Goal: Task Accomplishment & Management: Manage account settings

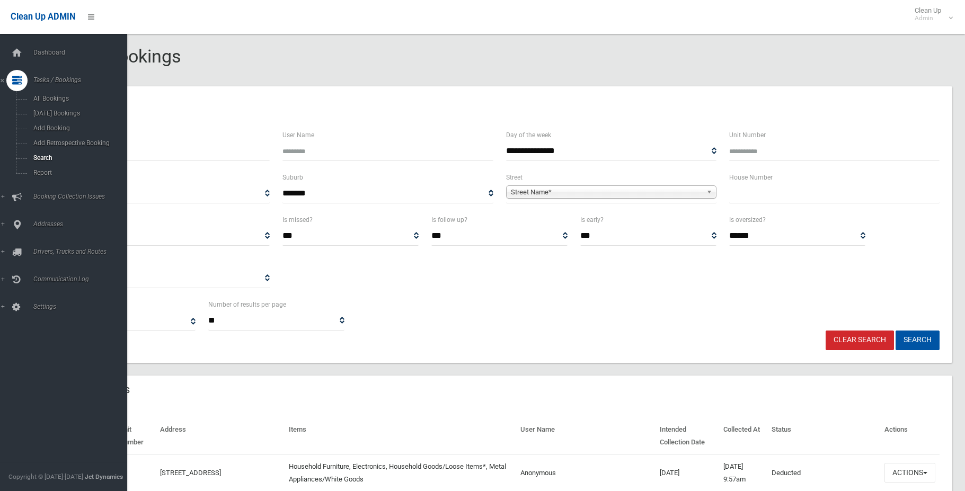
select select
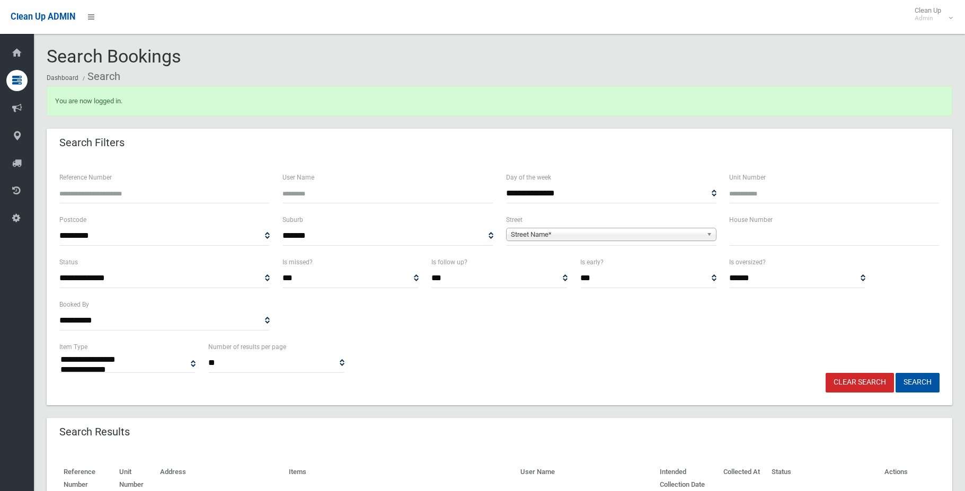
select select
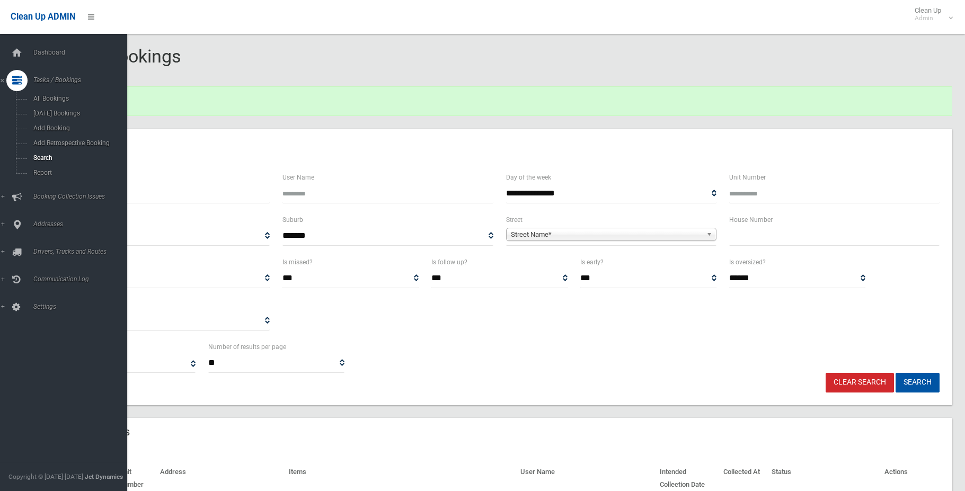
click at [15, 81] on icon at bounding box center [17, 80] width 10 height 21
click at [22, 79] on div at bounding box center [16, 80] width 21 height 21
click at [53, 126] on span "Add Booking" at bounding box center [78, 128] width 96 height 7
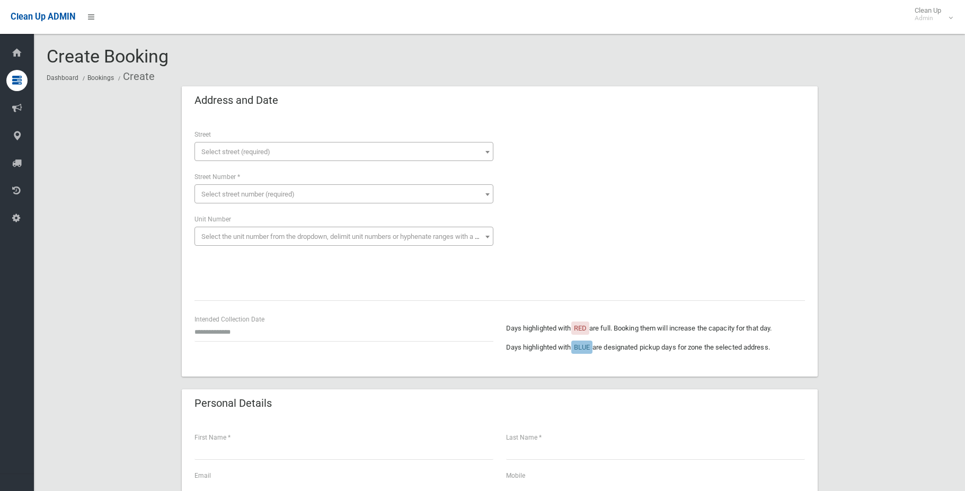
click at [215, 148] on span "Select street (required)" at bounding box center [235, 152] width 69 height 8
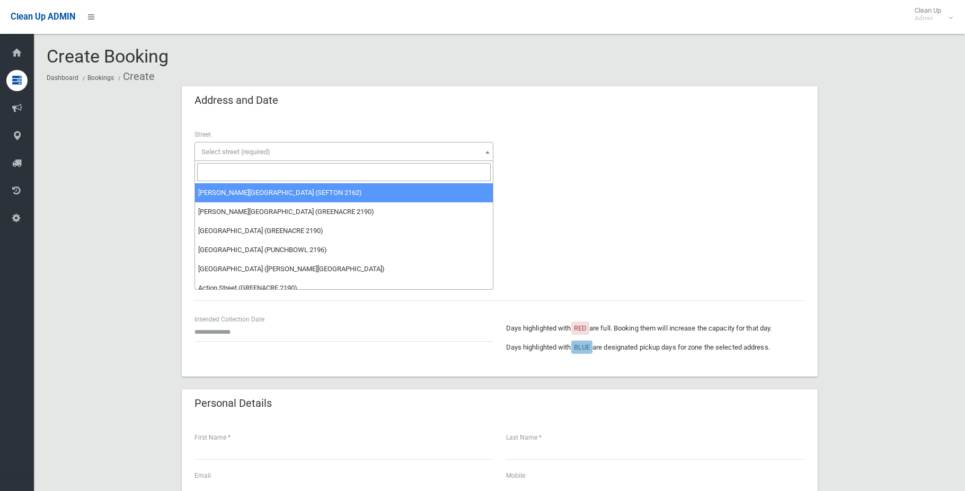
click at [225, 174] on input "search" at bounding box center [344, 172] width 294 height 18
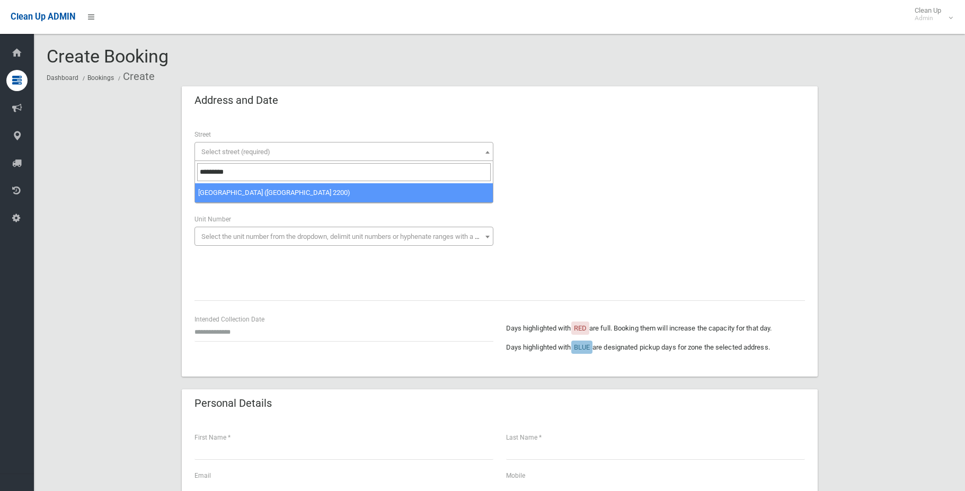
type input "*********"
drag, startPoint x: 242, startPoint y: 191, endPoint x: 246, endPoint y: 186, distance: 6.7
select select "****"
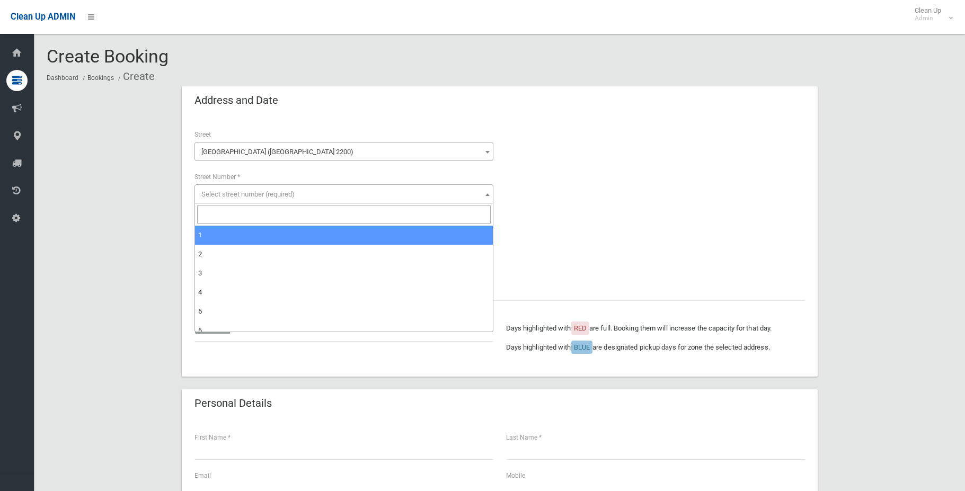
click at [245, 191] on span "Select street number (required)" at bounding box center [247, 194] width 93 height 8
click at [249, 211] on input "search" at bounding box center [344, 215] width 294 height 18
type input "**"
select select "**"
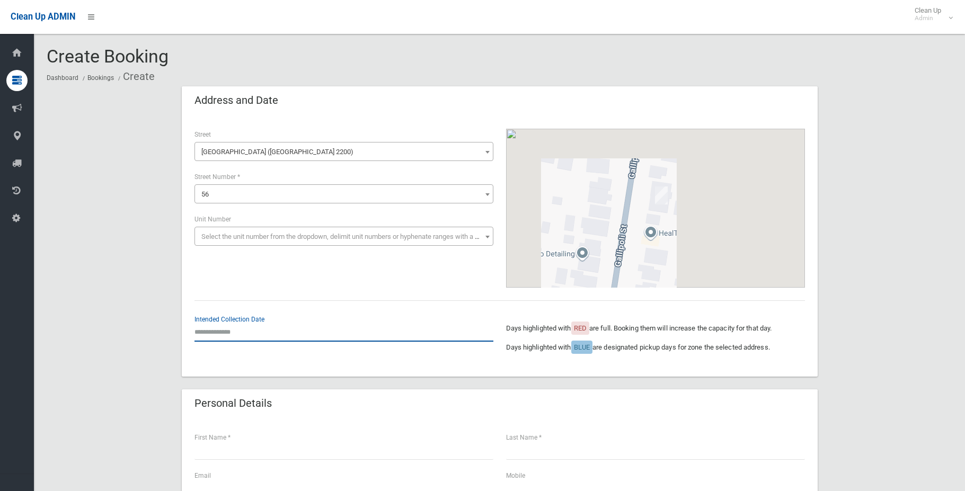
click at [225, 332] on input "text" at bounding box center [343, 332] width 299 height 20
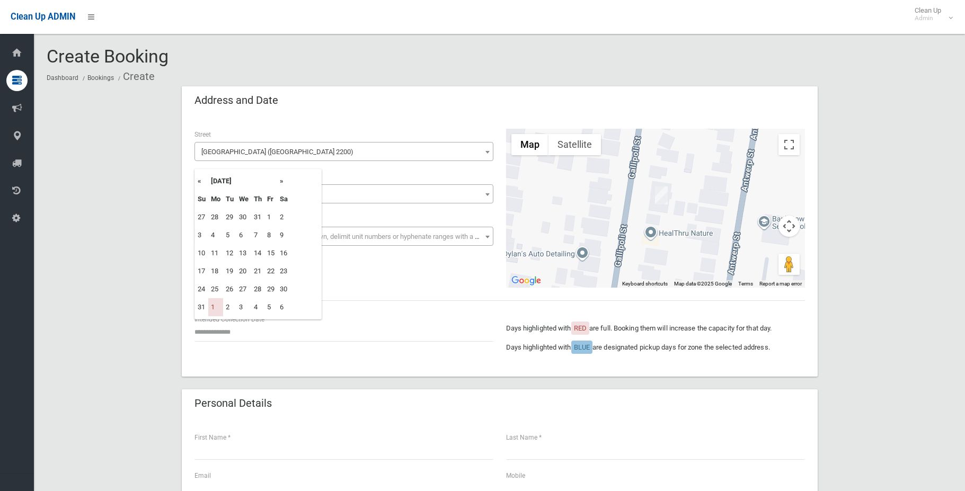
click at [283, 179] on th "»" at bounding box center [283, 181] width 13 height 18
click at [212, 236] on td "8" at bounding box center [215, 235] width 15 height 18
type input "**********"
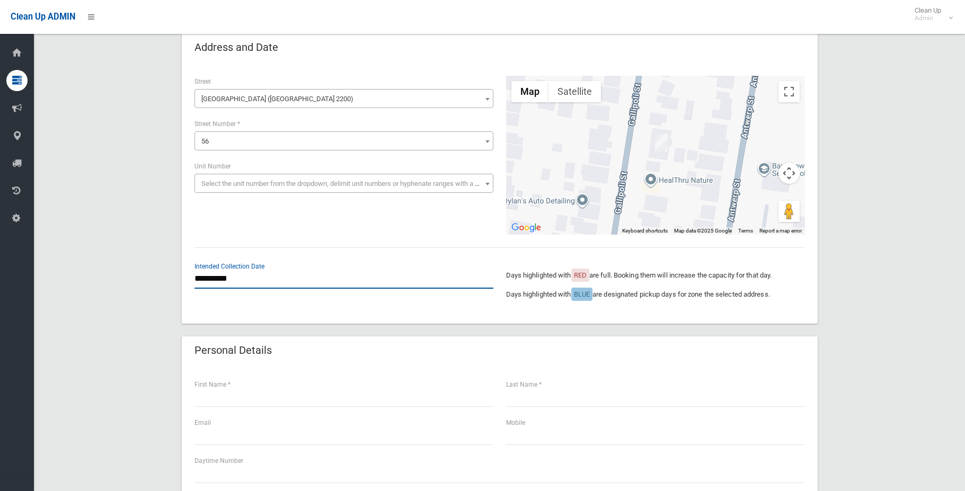
click at [208, 276] on input "**********" at bounding box center [343, 279] width 299 height 20
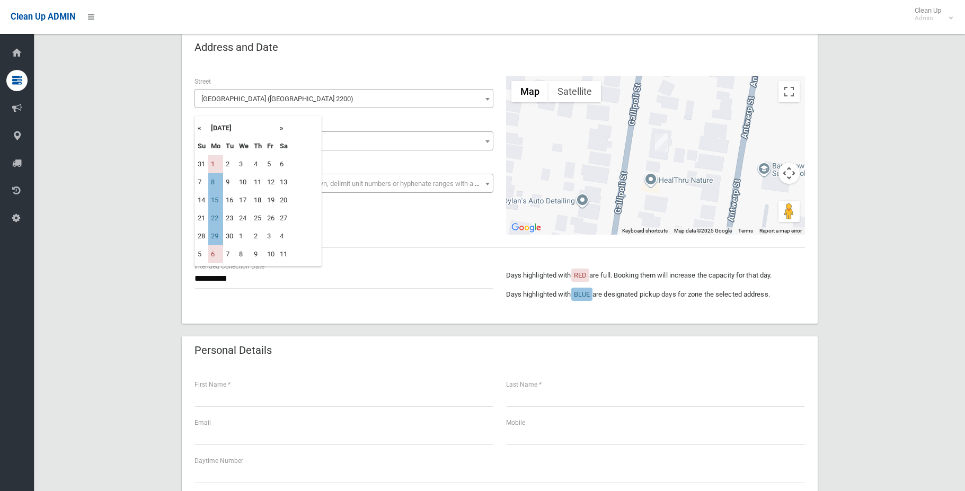
click at [120, 316] on div "**********" at bounding box center [500, 492] width 906 height 919
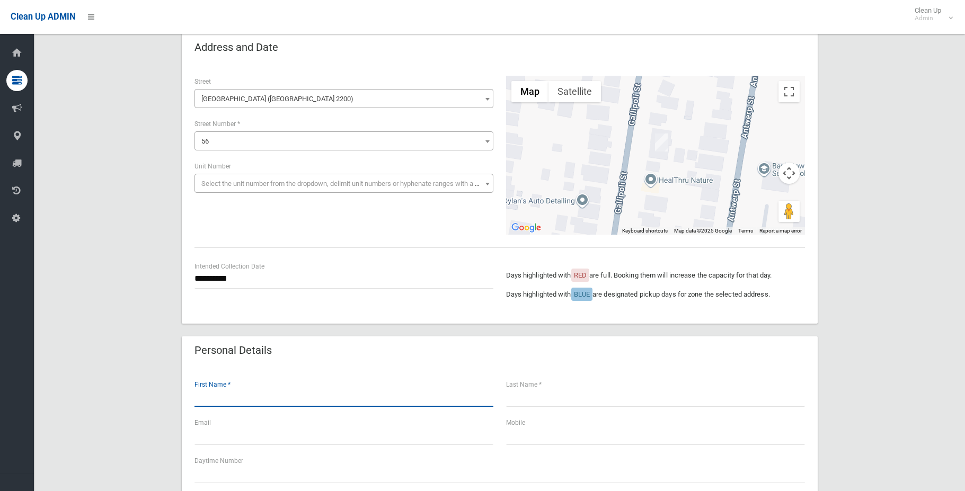
click at [215, 400] on input "text" at bounding box center [343, 397] width 299 height 20
type input "***"
click at [549, 396] on input "text" at bounding box center [655, 397] width 299 height 20
type input "****"
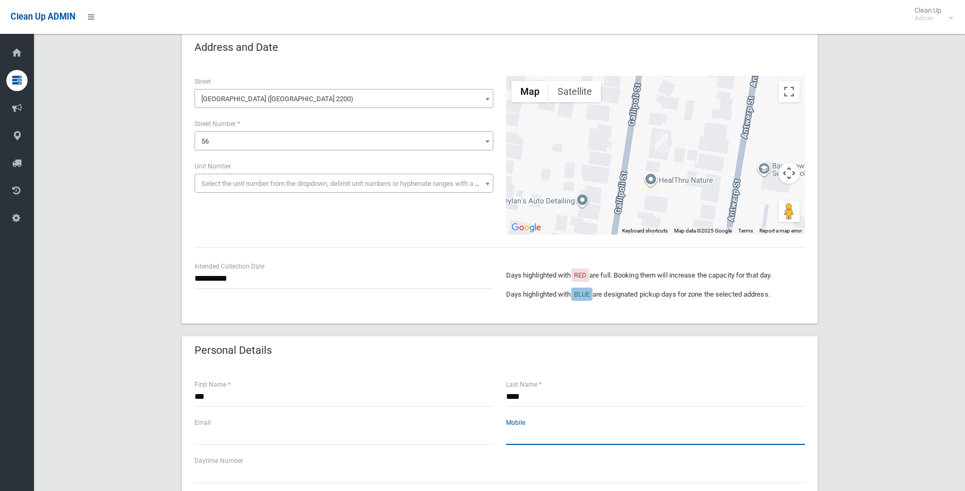
click at [511, 437] on input "text" at bounding box center [655, 435] width 299 height 20
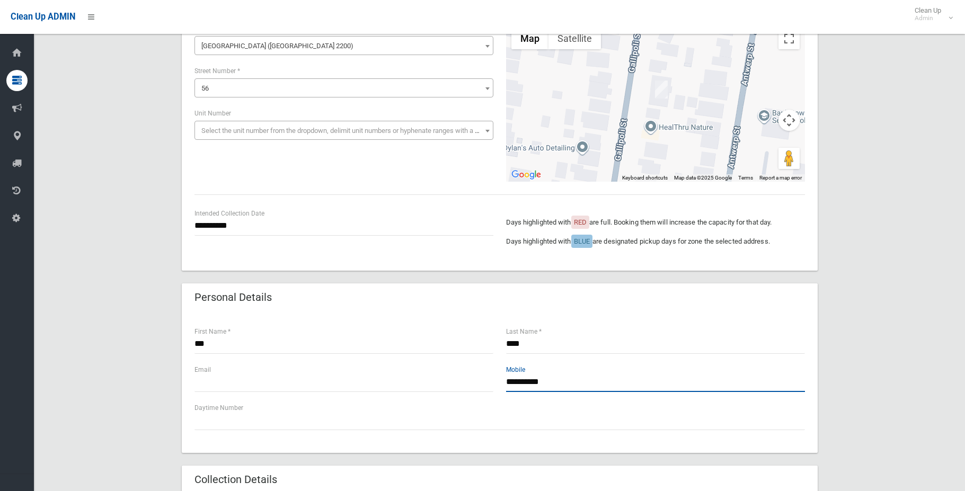
type input "**********"
click at [229, 384] on input "text" at bounding box center [343, 383] width 299 height 20
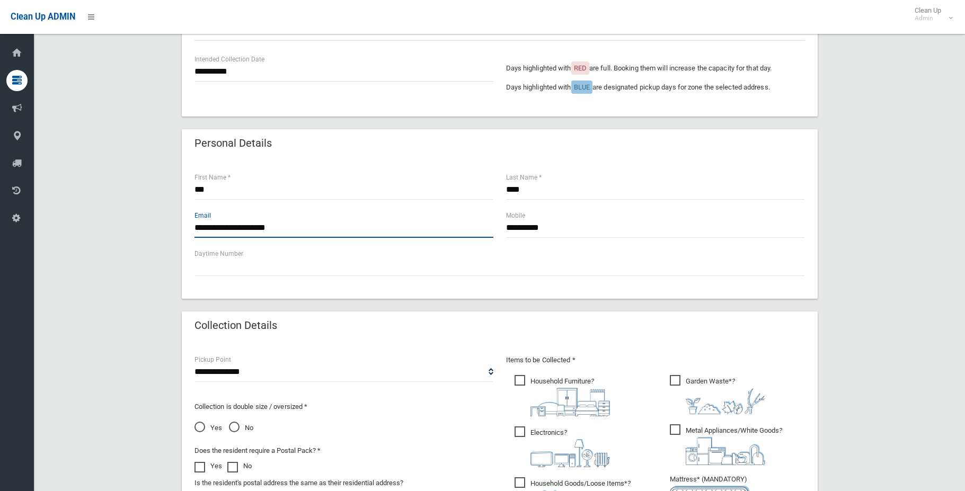
scroll to position [265, 0]
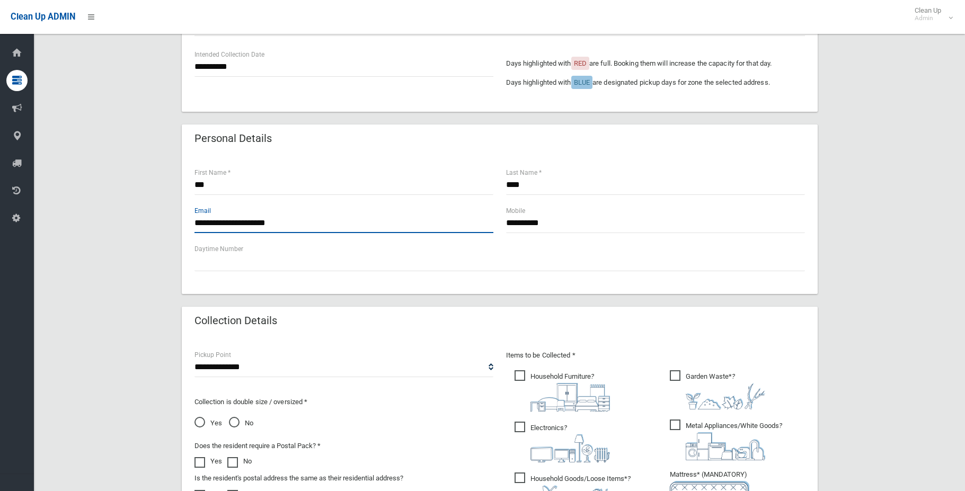
type input "**********"
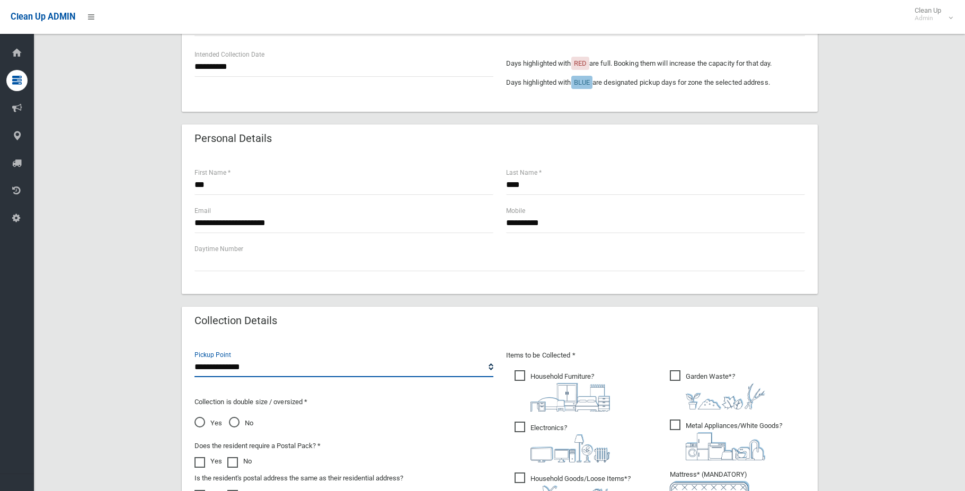
click at [245, 366] on select "**********" at bounding box center [343, 368] width 299 height 20
select select "*"
click at [194, 358] on select "**********" at bounding box center [343, 368] width 299 height 20
click at [236, 423] on span "No" at bounding box center [241, 423] width 24 height 13
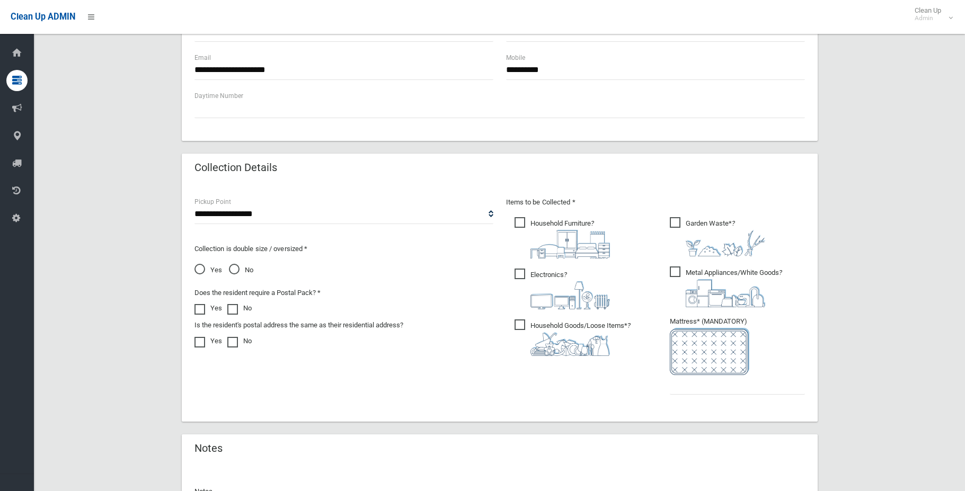
scroll to position [424, 0]
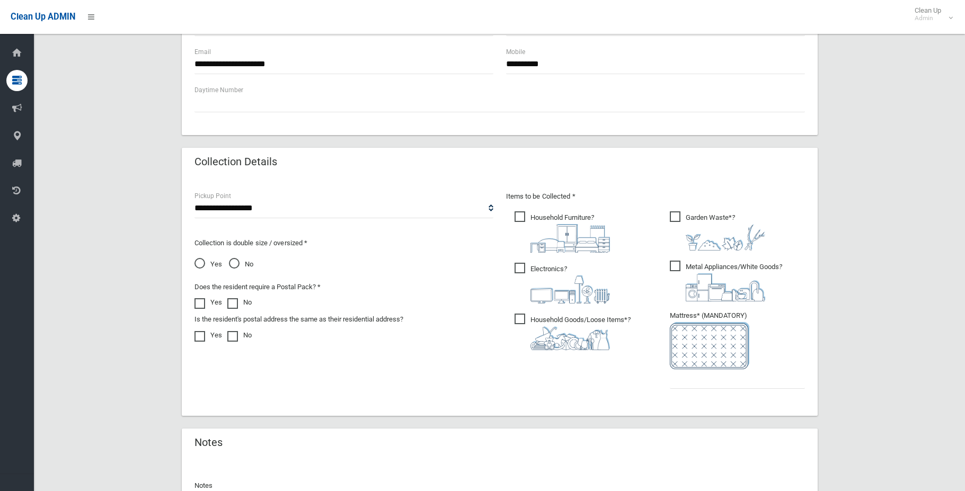
click at [521, 316] on span "Household Goods/Loose Items* ?" at bounding box center [573, 332] width 116 height 37
drag, startPoint x: 524, startPoint y: 269, endPoint x: 529, endPoint y: 232, distance: 37.4
click at [524, 266] on span "Electronics ?" at bounding box center [562, 283] width 95 height 41
click at [520, 216] on span "Household Furniture ?" at bounding box center [562, 231] width 95 height 41
drag, startPoint x: 673, startPoint y: 217, endPoint x: 681, endPoint y: 289, distance: 73.0
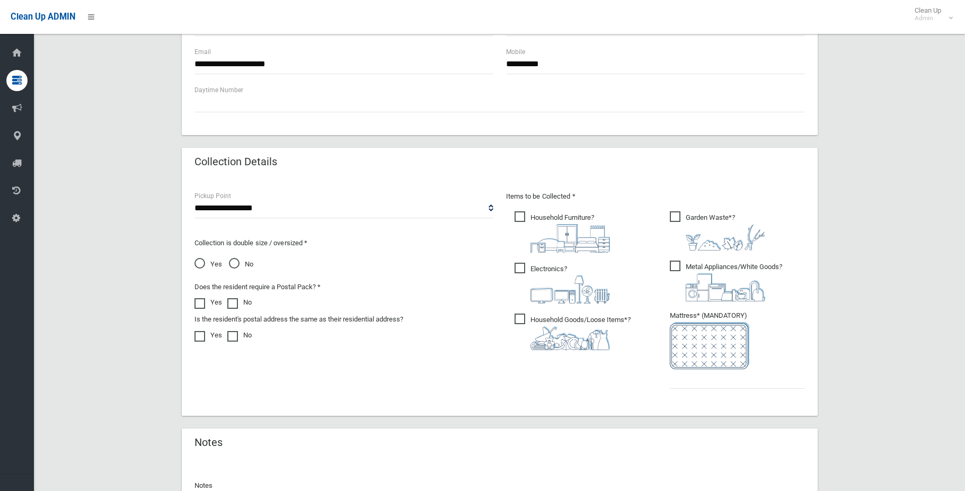
click at [674, 217] on span "Garden Waste* ?" at bounding box center [717, 230] width 95 height 39
click at [680, 268] on span "Metal Appliances/White Goods ?" at bounding box center [726, 281] width 112 height 41
click at [694, 382] on input "text" at bounding box center [737, 379] width 135 height 20
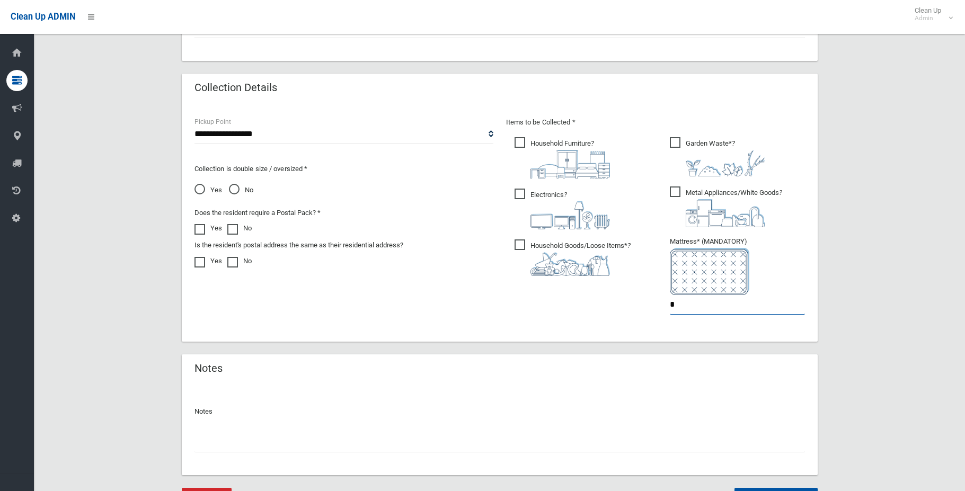
scroll to position [530, 0]
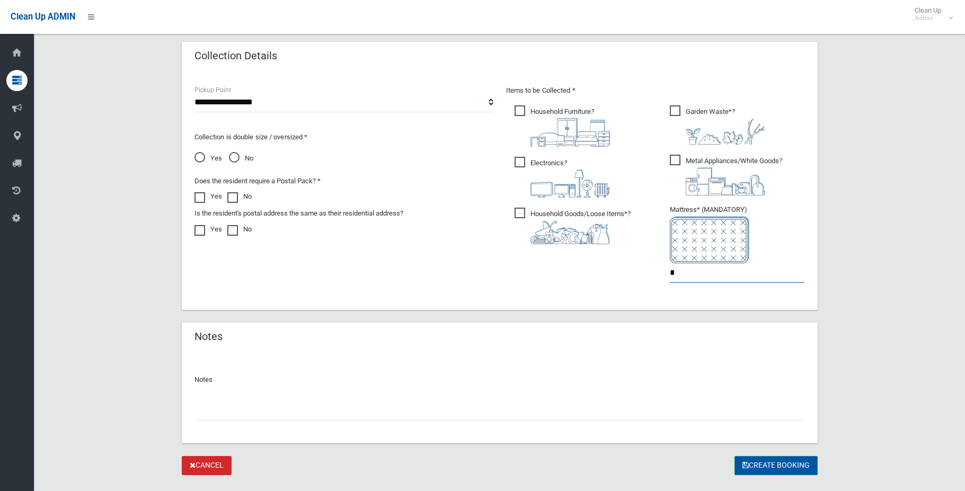
type input "*"
click at [782, 463] on button "Create Booking" at bounding box center [775, 466] width 83 height 20
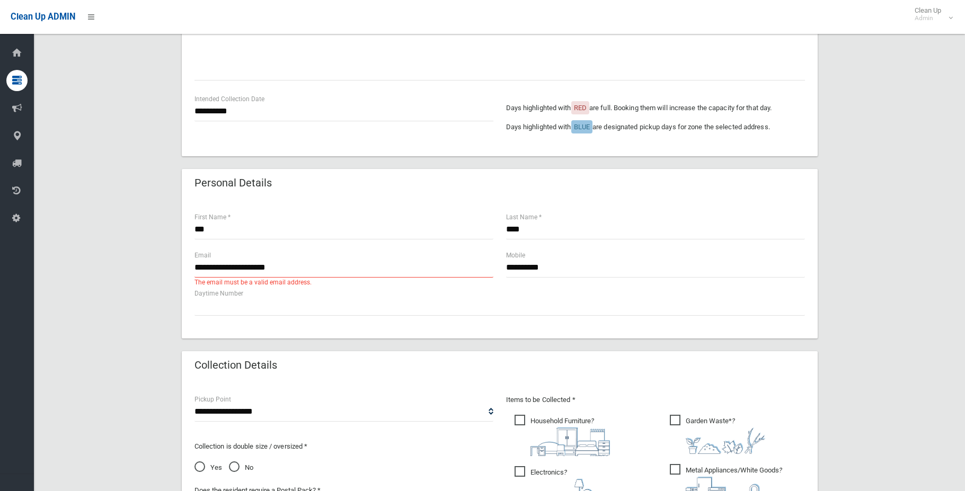
scroll to position [265, 0]
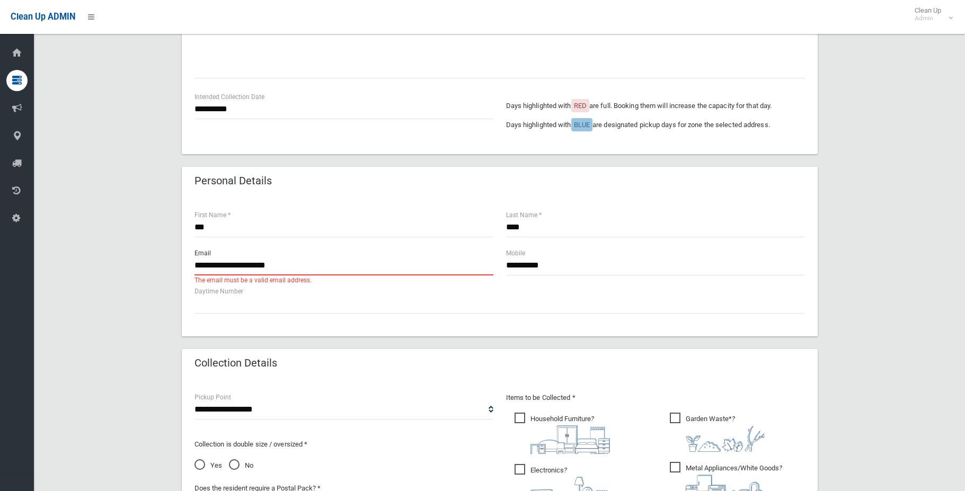
click at [294, 265] on input "**********" at bounding box center [343, 266] width 299 height 20
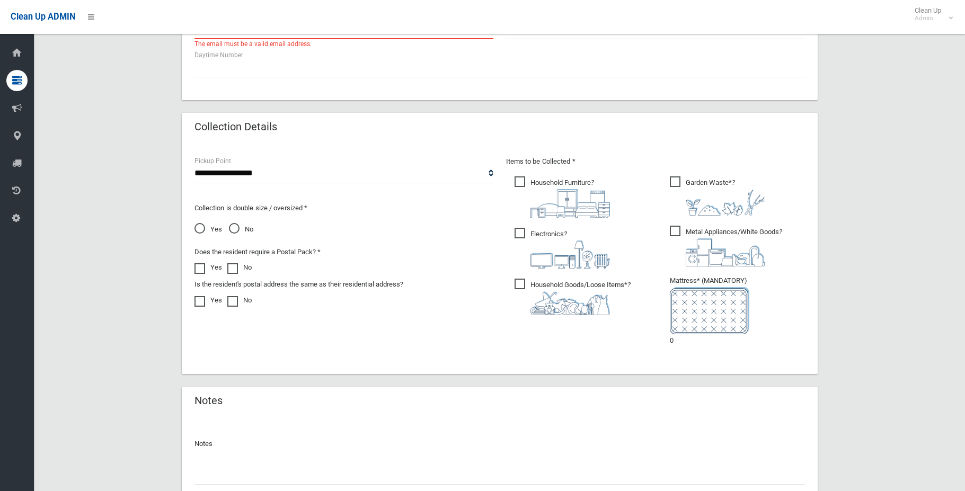
scroll to position [583, 0]
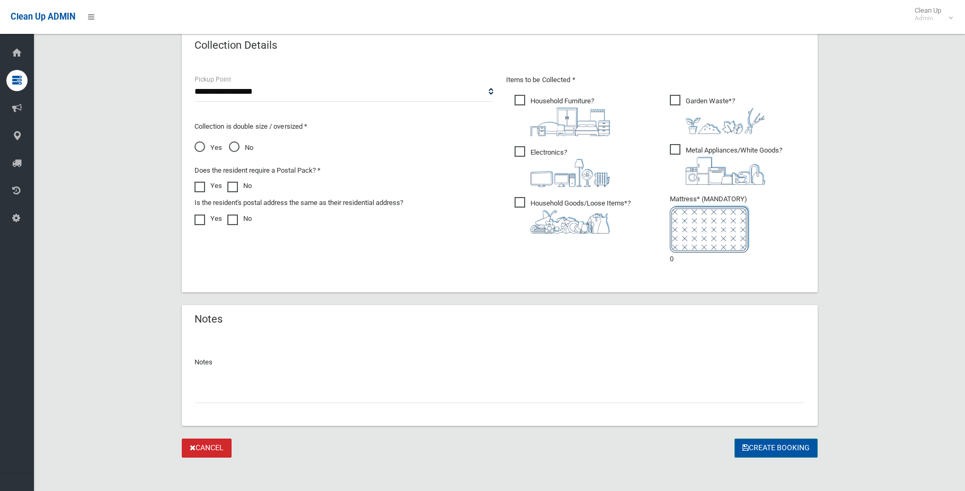
click at [752, 447] on button "Create Booking" at bounding box center [775, 449] width 83 height 20
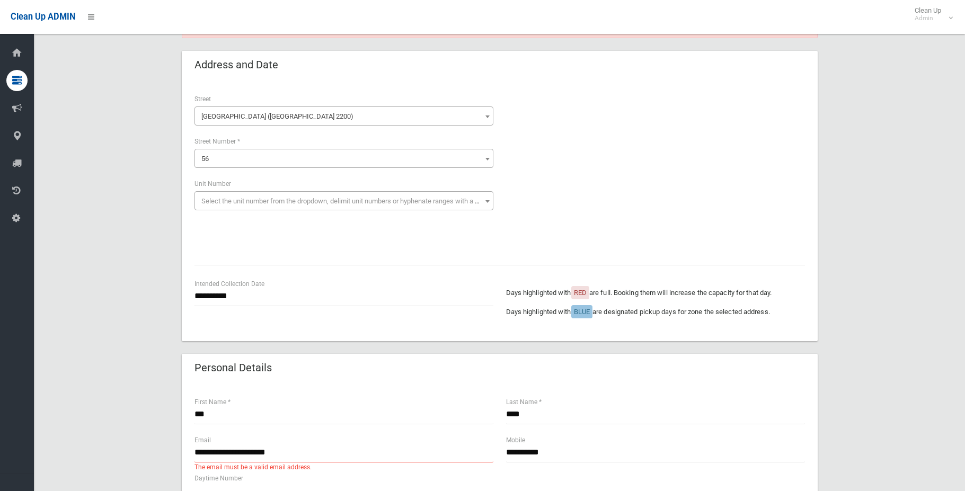
scroll to position [159, 0]
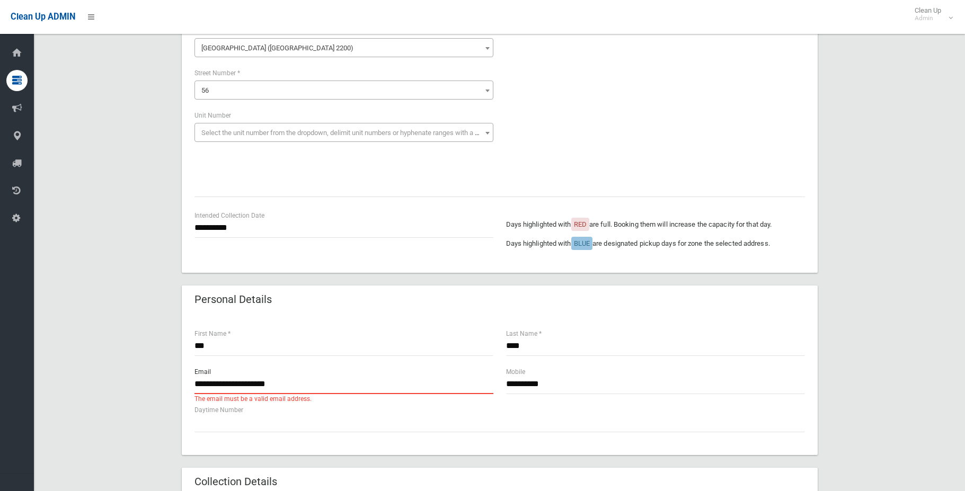
drag, startPoint x: 291, startPoint y: 382, endPoint x: 103, endPoint y: 373, distance: 188.3
click at [103, 373] on div "**********" at bounding box center [500, 414] width 906 height 974
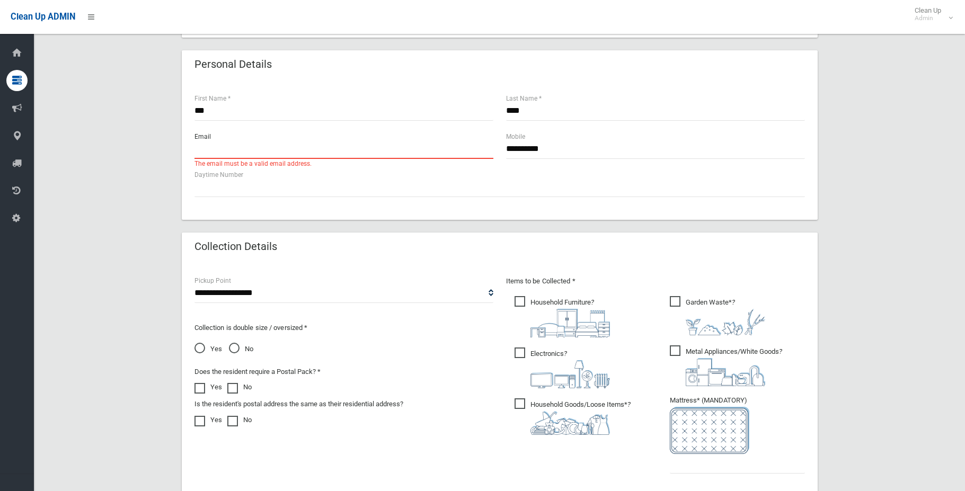
scroll to position [477, 0]
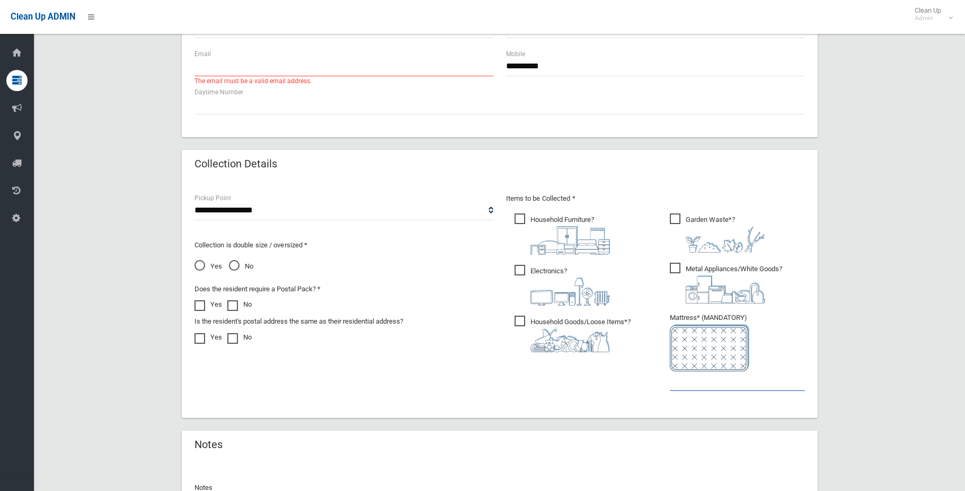
click at [678, 387] on input "text" at bounding box center [737, 381] width 135 height 20
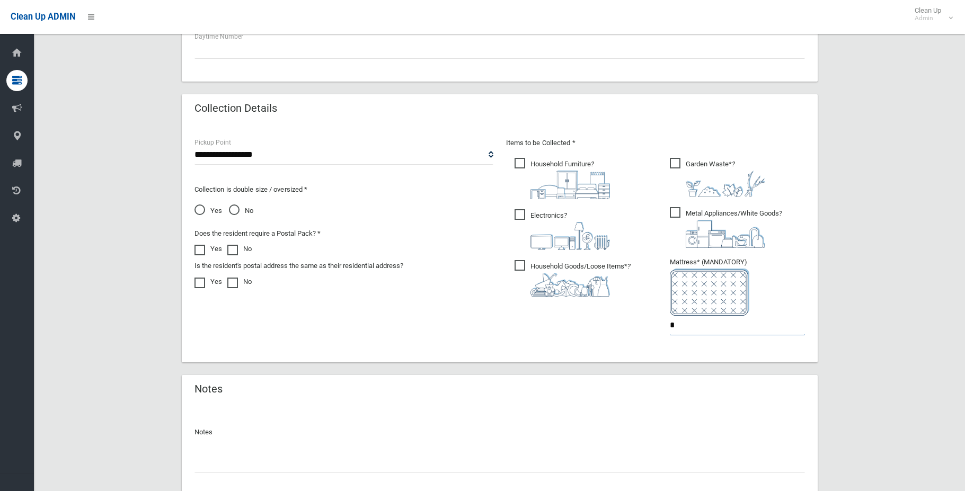
scroll to position [607, 0]
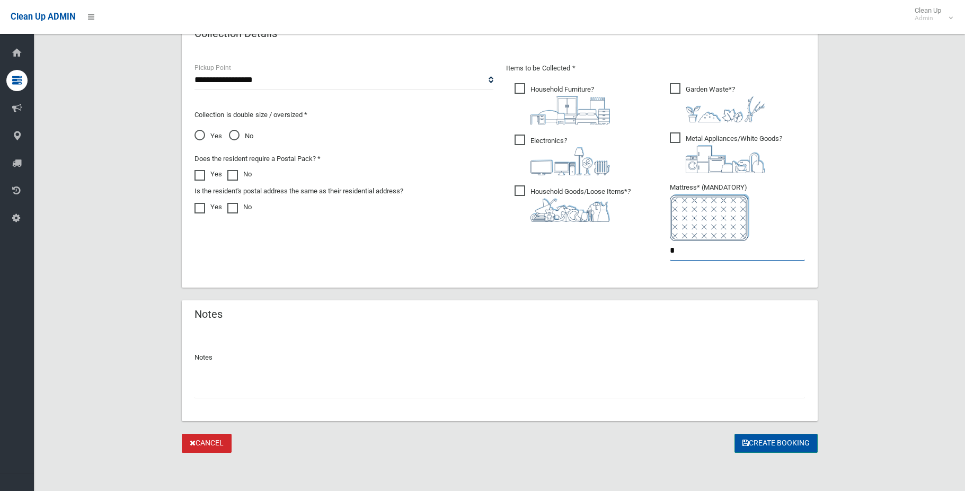
type input "*"
click at [754, 441] on button "Create Booking" at bounding box center [775, 444] width 83 height 20
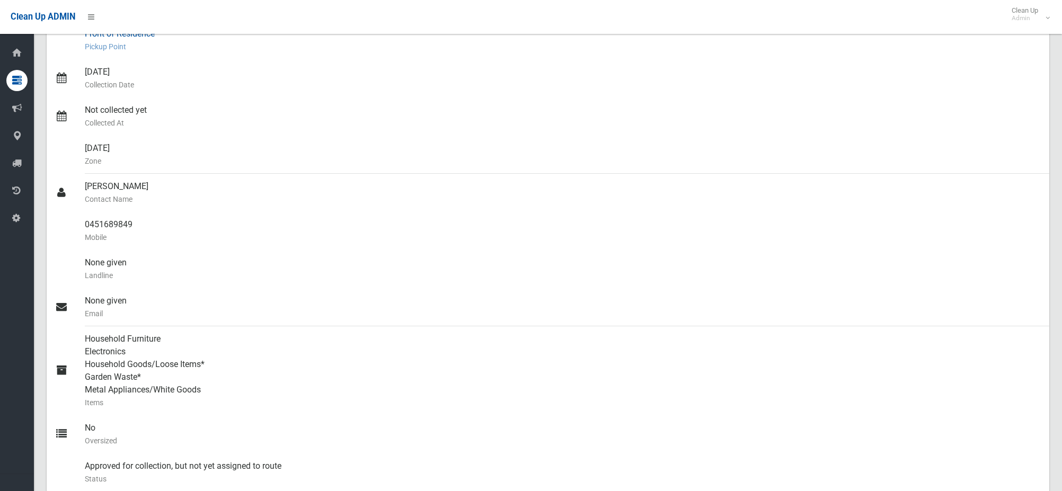
scroll to position [127, 0]
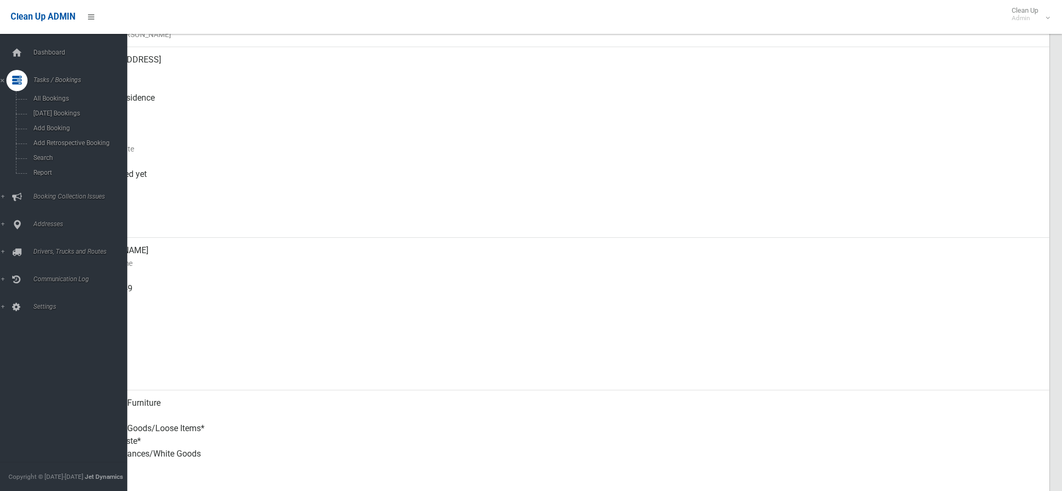
click at [22, 84] on div at bounding box center [16, 80] width 21 height 21
click at [16, 76] on icon at bounding box center [17, 80] width 10 height 21
click at [48, 157] on span "Search" at bounding box center [78, 157] width 96 height 7
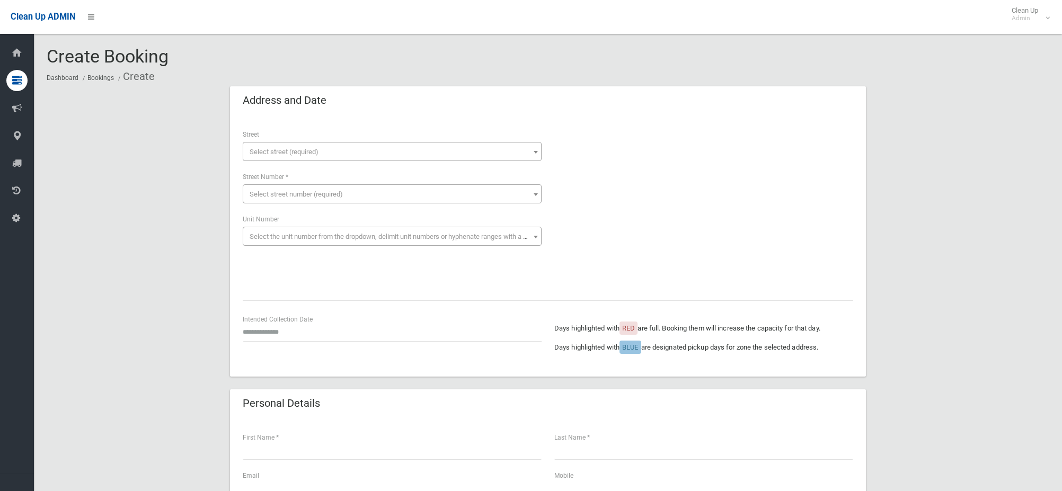
click at [261, 154] on span "Select street (required)" at bounding box center [284, 152] width 69 height 8
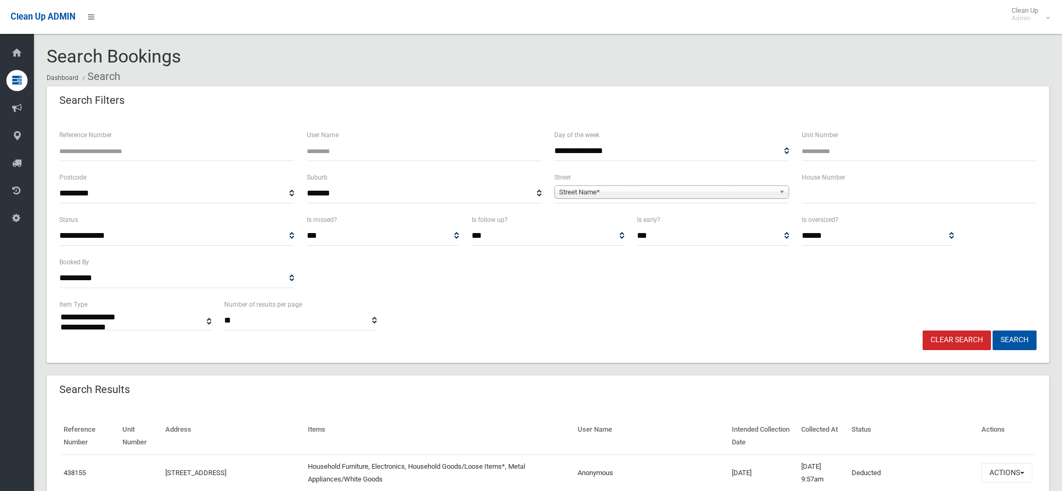
select select
click at [816, 194] on input "text" at bounding box center [919, 194] width 235 height 20
type input "*"
click at [695, 192] on span "Street Name*" at bounding box center [667, 192] width 216 height 13
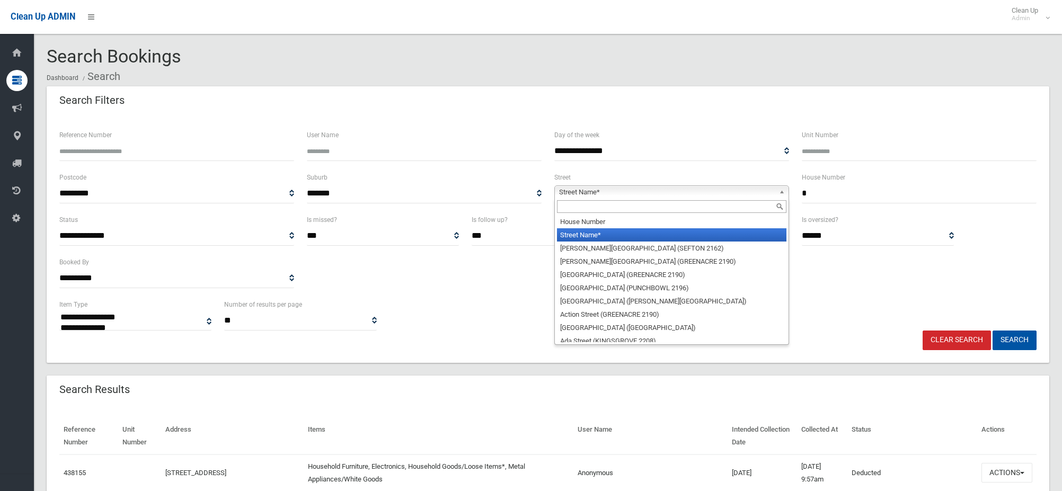
click at [698, 208] on input "text" at bounding box center [671, 206] width 229 height 13
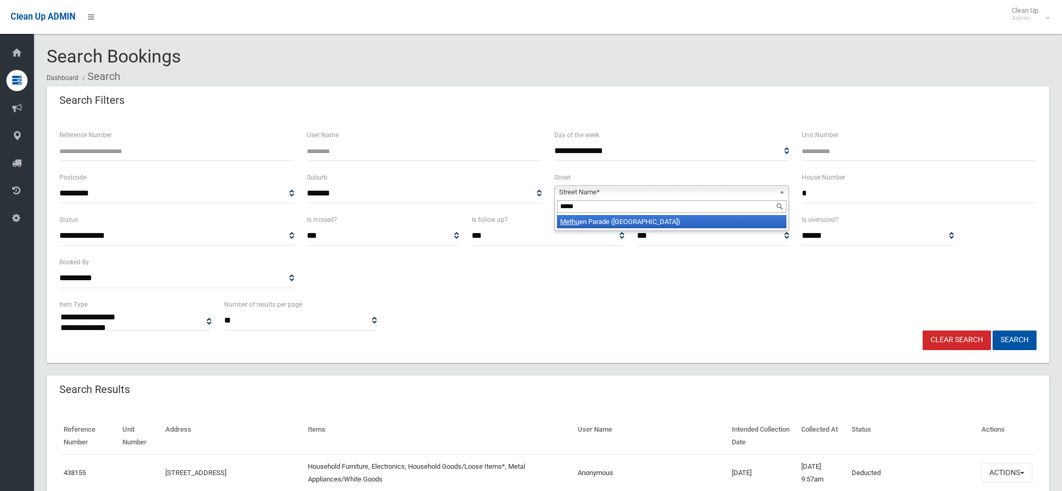
type input "*****"
click at [672, 223] on li "Methu en Parade (RIVERWOOD 2210)" at bounding box center [671, 221] width 229 height 13
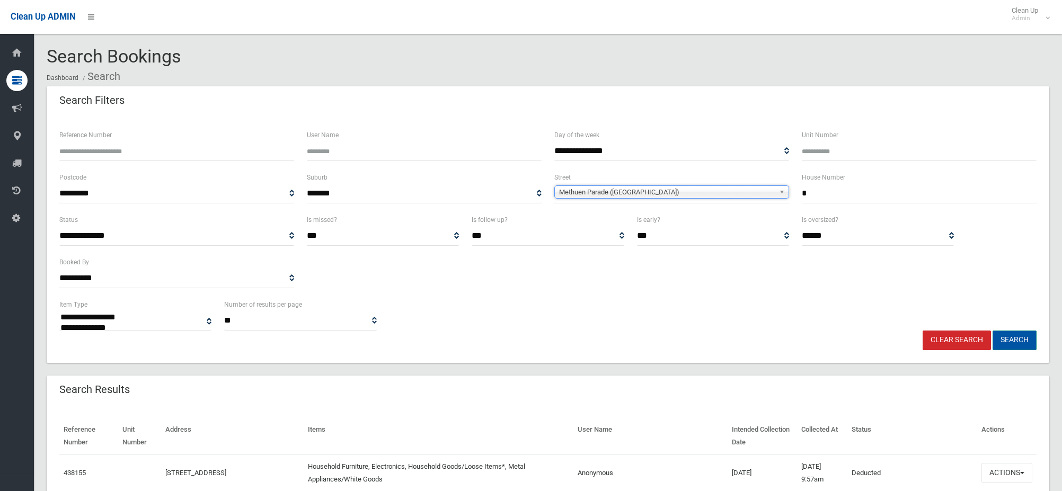
click at [1000, 342] on button "Search" at bounding box center [1014, 341] width 44 height 20
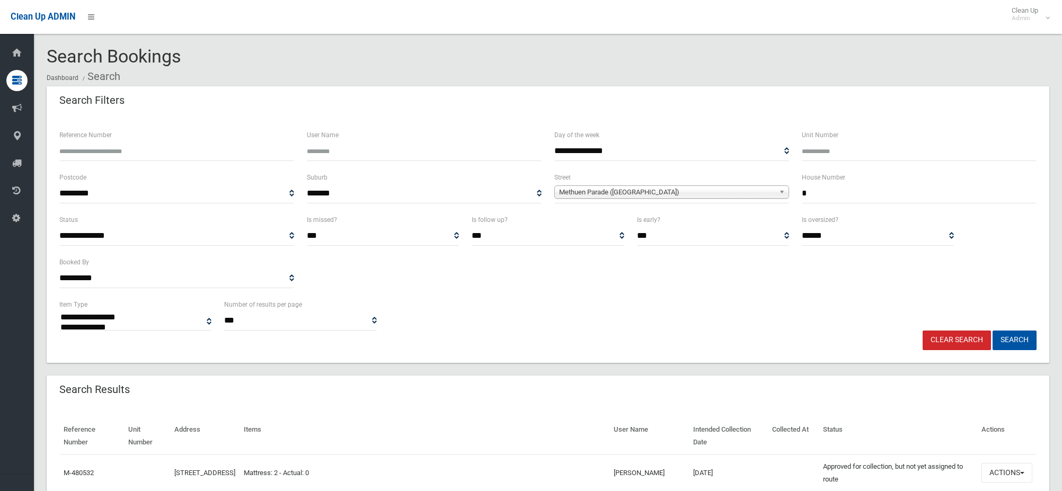
select select
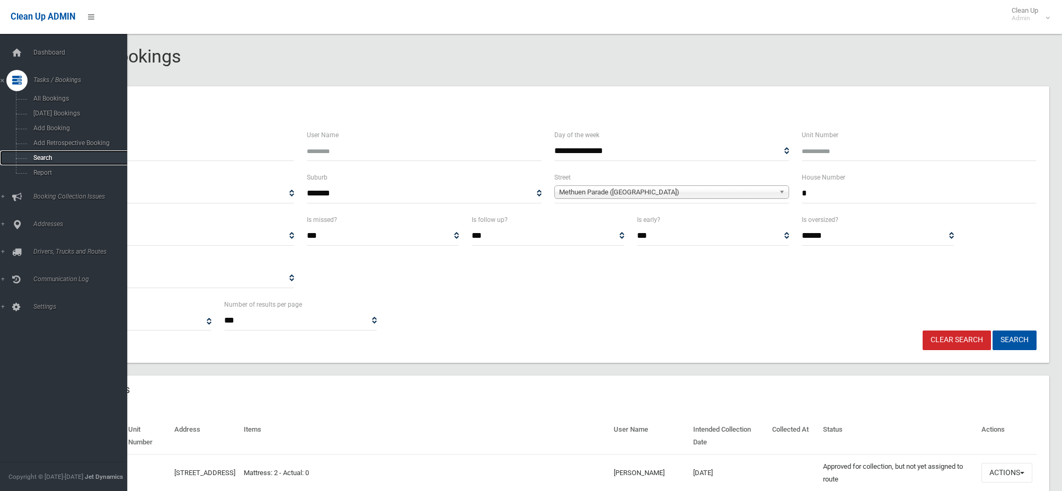
click at [43, 156] on span "Search" at bounding box center [78, 157] width 96 height 7
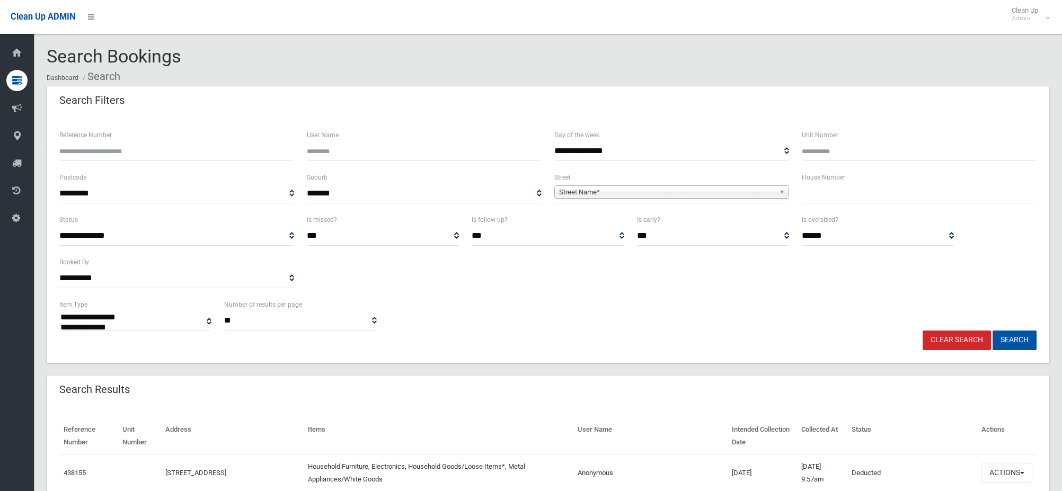
select select
click at [94, 155] on input "Reference Number" at bounding box center [176, 151] width 235 height 20
type input "******"
click at [992, 331] on button "Search" at bounding box center [1014, 341] width 44 height 20
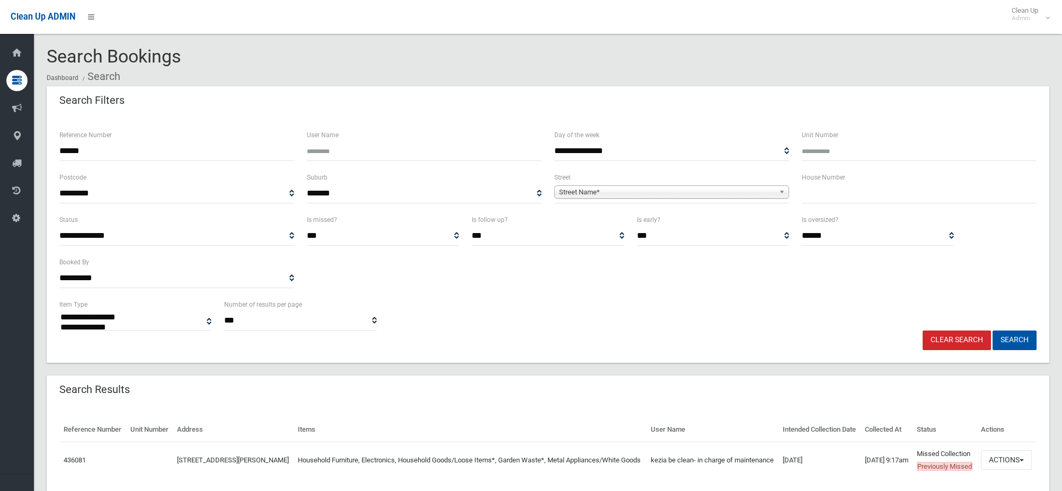
select select
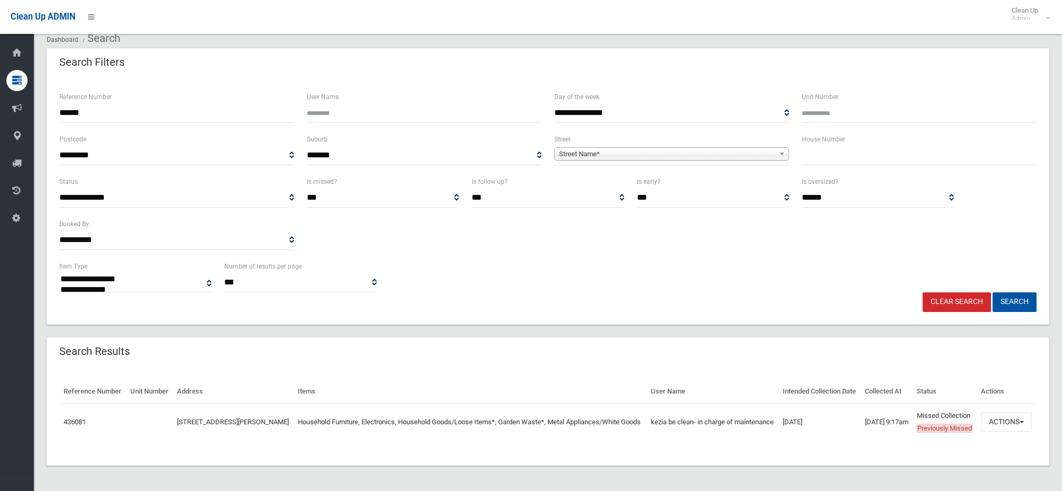
scroll to position [76, 0]
click at [1002, 412] on button "Actions" at bounding box center [1006, 422] width 51 height 20
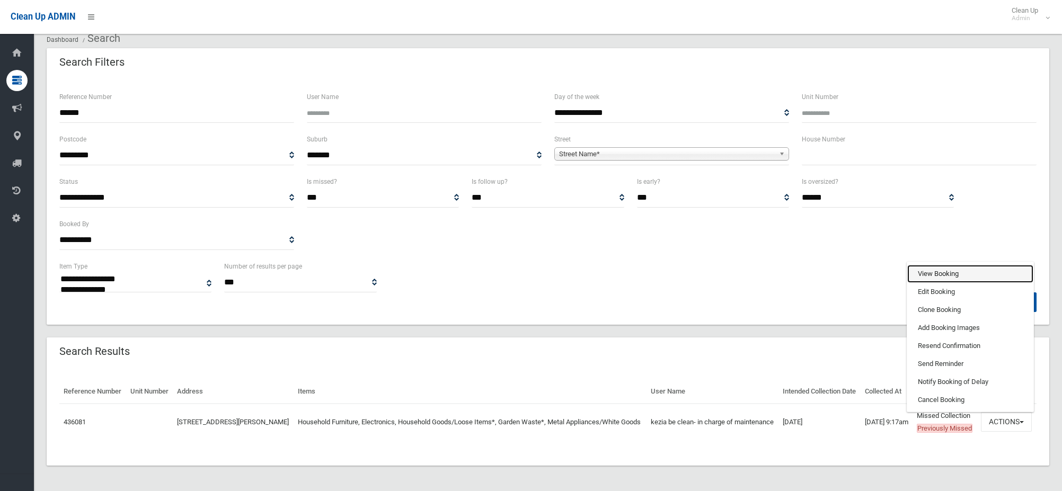
click at [938, 265] on link "View Booking" at bounding box center [970, 274] width 126 height 18
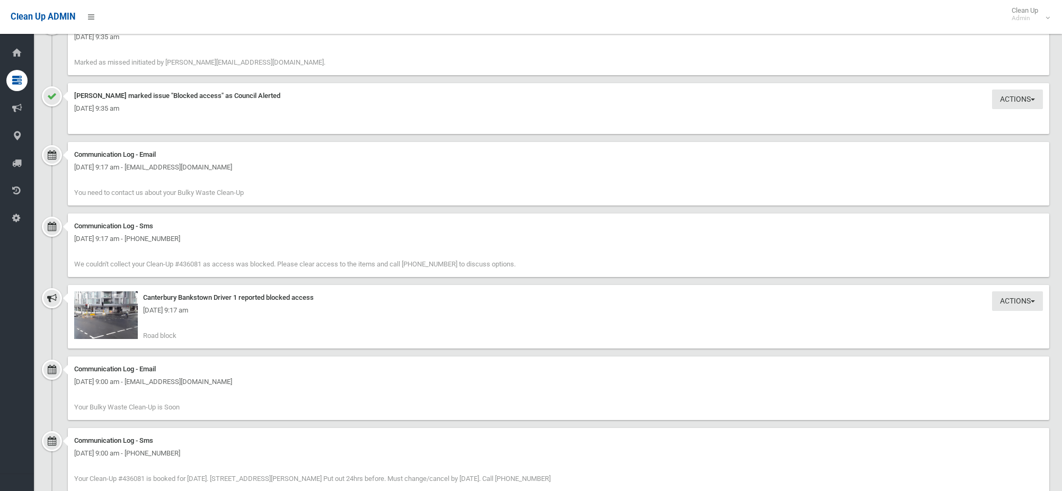
scroll to position [954, 0]
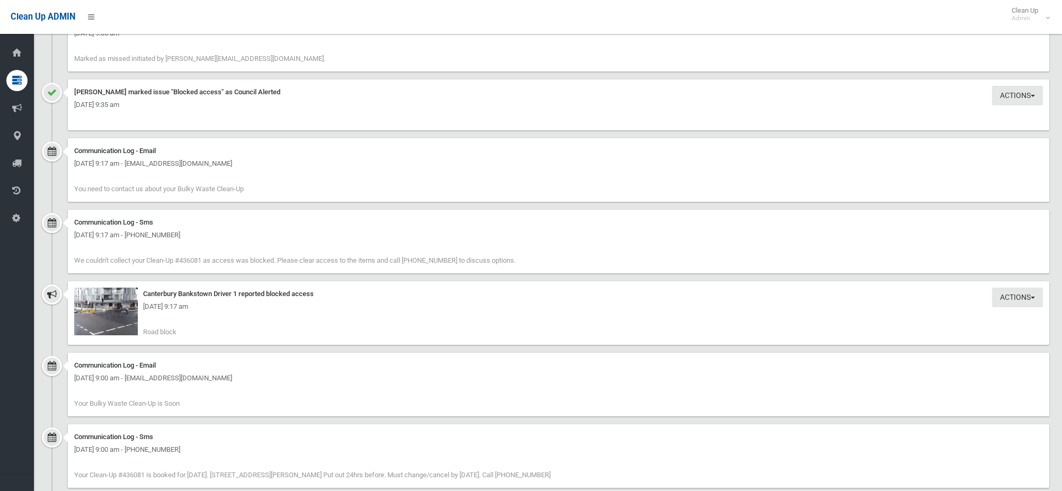
click at [99, 309] on div "[DATE] 9:17 am" at bounding box center [558, 306] width 969 height 13
click at [103, 304] on div "[DATE] 9:17 am" at bounding box center [558, 306] width 969 height 13
drag, startPoint x: 103, startPoint y: 304, endPoint x: 214, endPoint y: 294, distance: 110.7
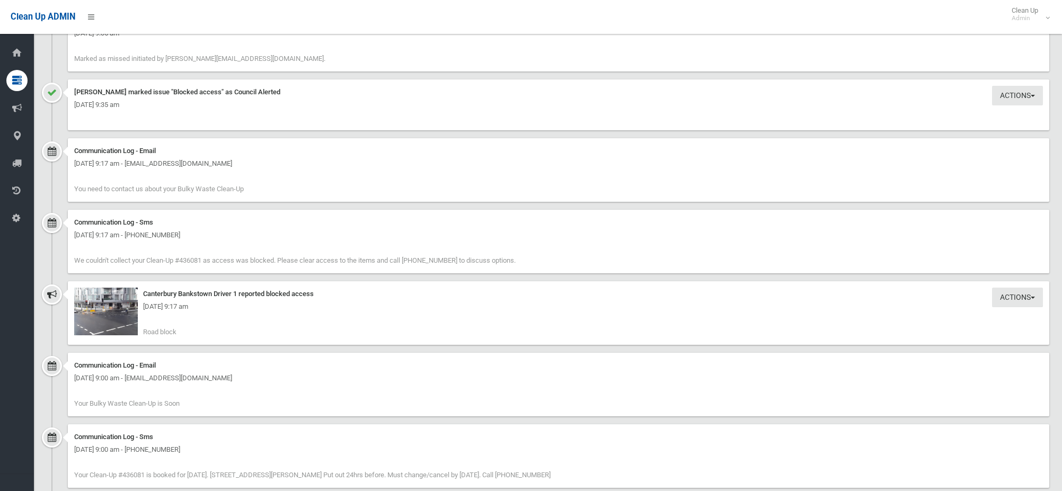
click at [214, 294] on div "Canterbury Bankstown Driver 1 reported blocked access" at bounding box center [558, 294] width 969 height 13
click at [100, 317] on img at bounding box center [106, 312] width 64 height 48
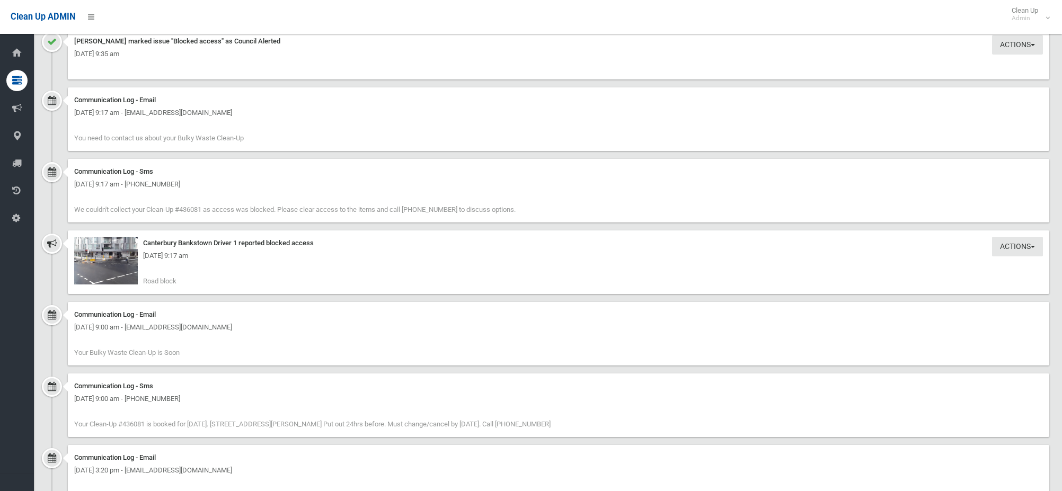
scroll to position [1060, 0]
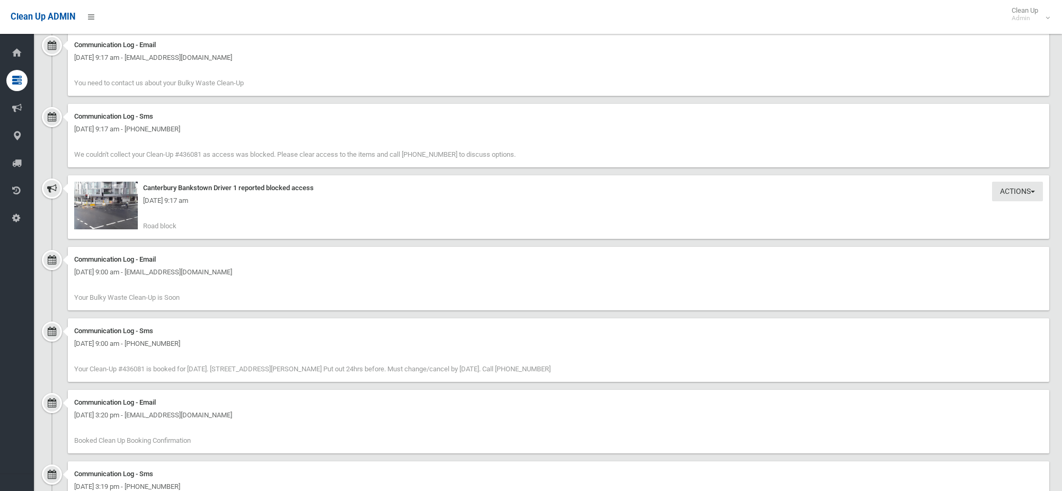
click at [107, 207] on div "[DATE] 9:17 am" at bounding box center [558, 200] width 969 height 13
drag, startPoint x: 107, startPoint y: 207, endPoint x: 116, endPoint y: 213, distance: 11.0
click at [116, 213] on img at bounding box center [106, 206] width 64 height 48
click at [195, 223] on div "Actions Take Action Canterbury Bankstown Driver 1 reported blocked access [DATE…" at bounding box center [558, 207] width 981 height 64
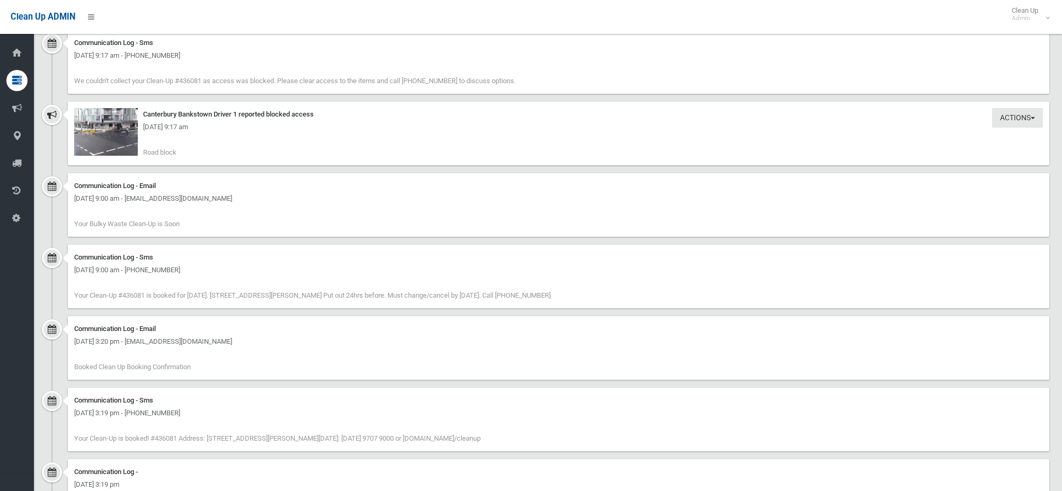
scroll to position [1192, 0]
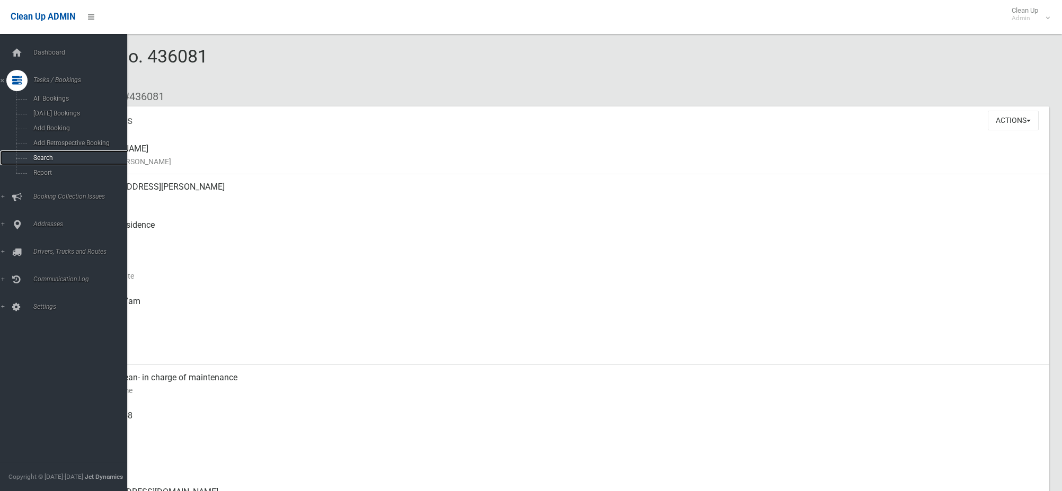
click at [58, 155] on span "Search" at bounding box center [78, 157] width 96 height 7
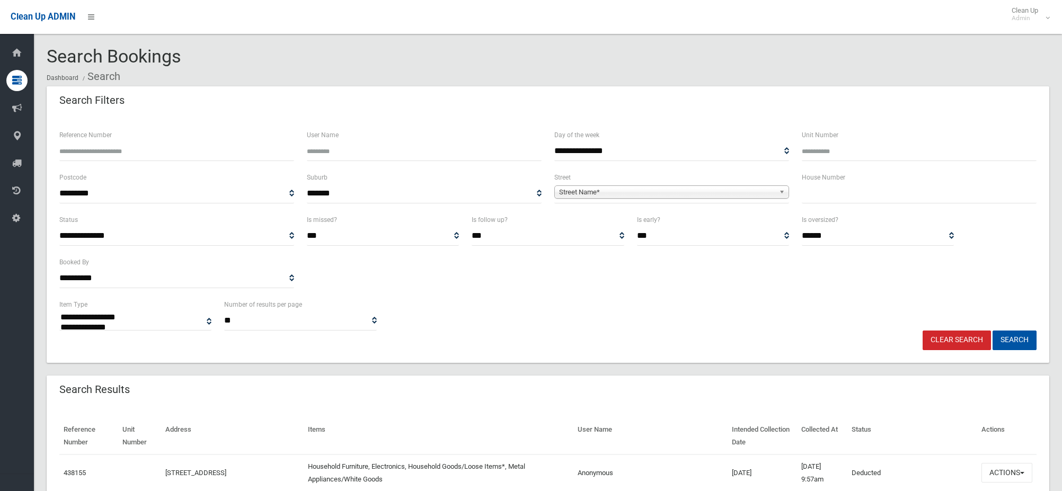
select select
click at [85, 153] on input "Reference Number" at bounding box center [176, 151] width 235 height 20
drag, startPoint x: 131, startPoint y: 153, endPoint x: 136, endPoint y: 149, distance: 6.0
click at [131, 153] on input "Reference Number" at bounding box center [176, 151] width 235 height 20
type input "******"
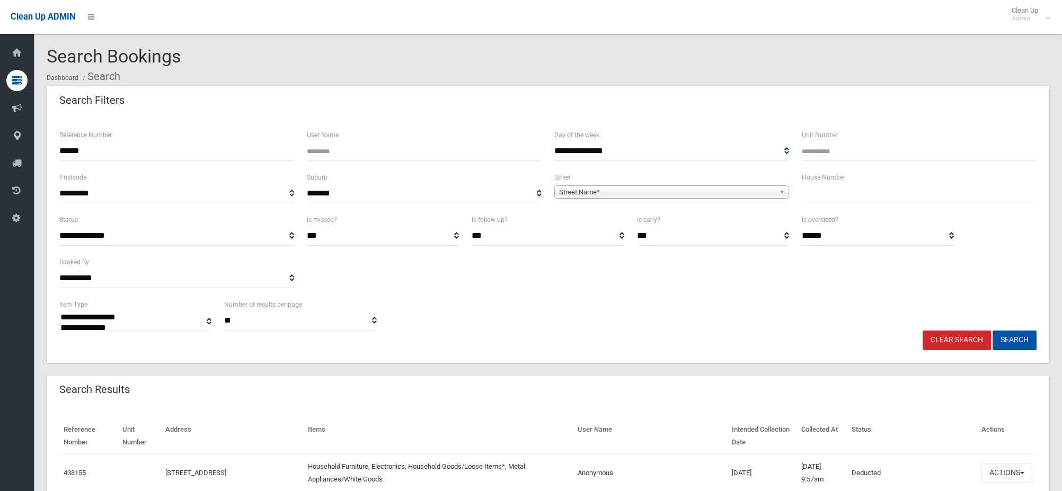
click at [992, 331] on button "Search" at bounding box center [1014, 341] width 44 height 20
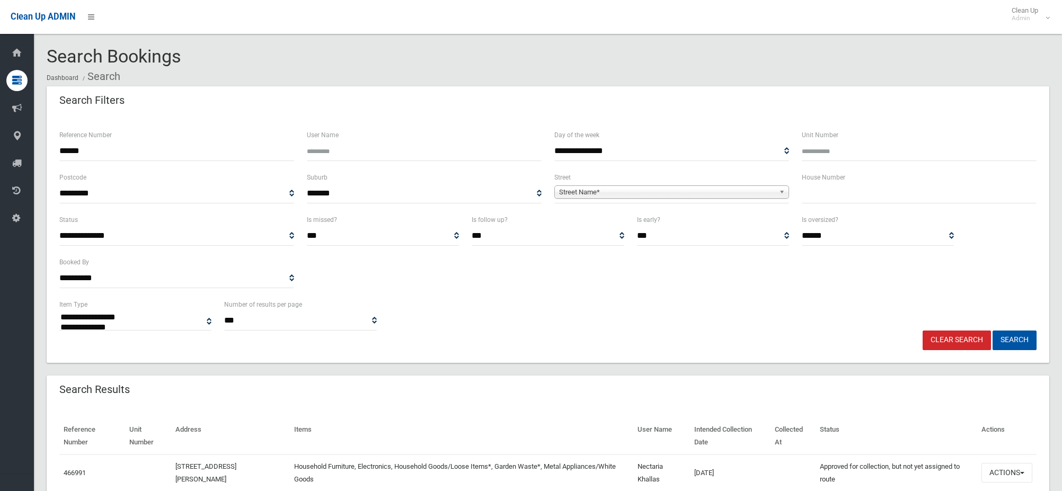
select select
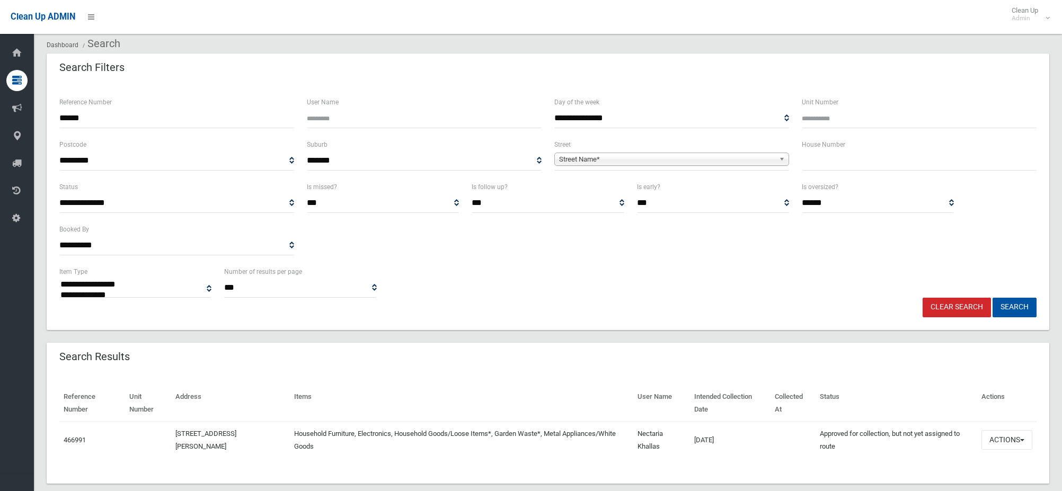
scroll to position [51, 0]
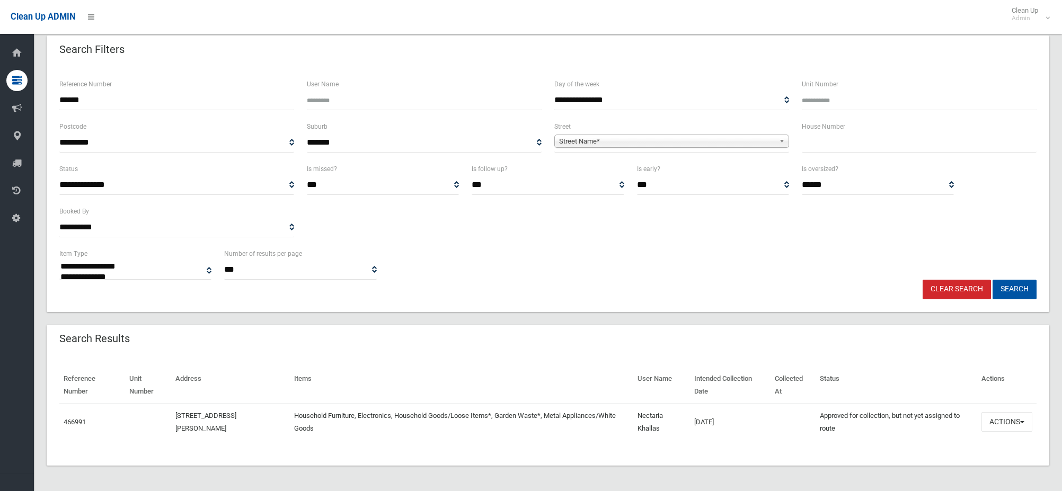
click at [756, 448] on div "Reference Number Unit Number Address Items User Name Intended Collection Date C…" at bounding box center [548, 409] width 1003 height 111
click at [1000, 424] on button "Actions" at bounding box center [1006, 422] width 51 height 20
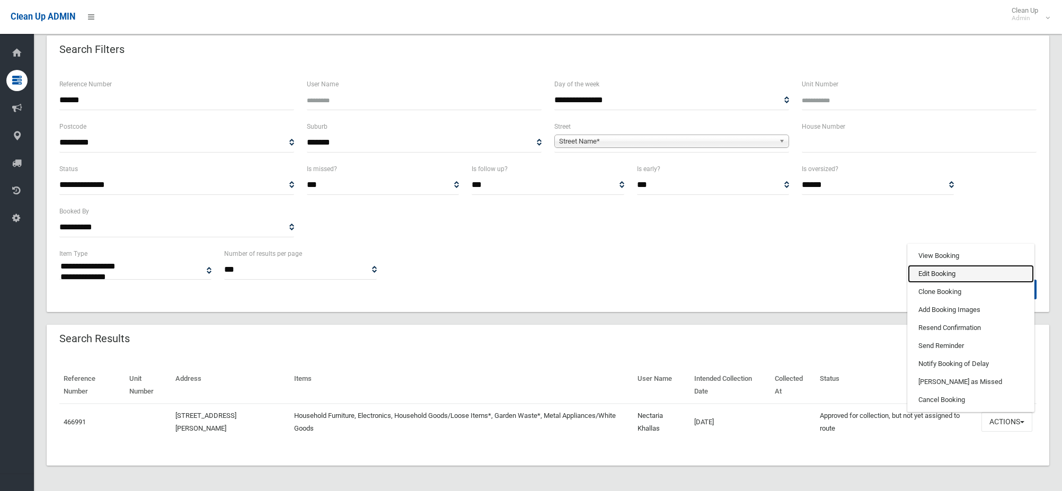
click at [944, 273] on link "Edit Booking" at bounding box center [971, 274] width 126 height 18
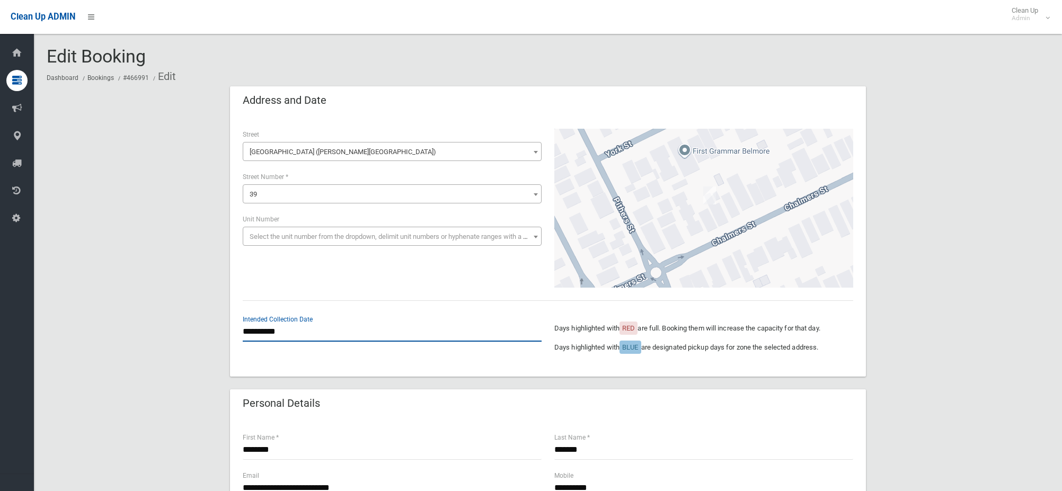
click at [277, 335] on input "**********" at bounding box center [392, 332] width 299 height 20
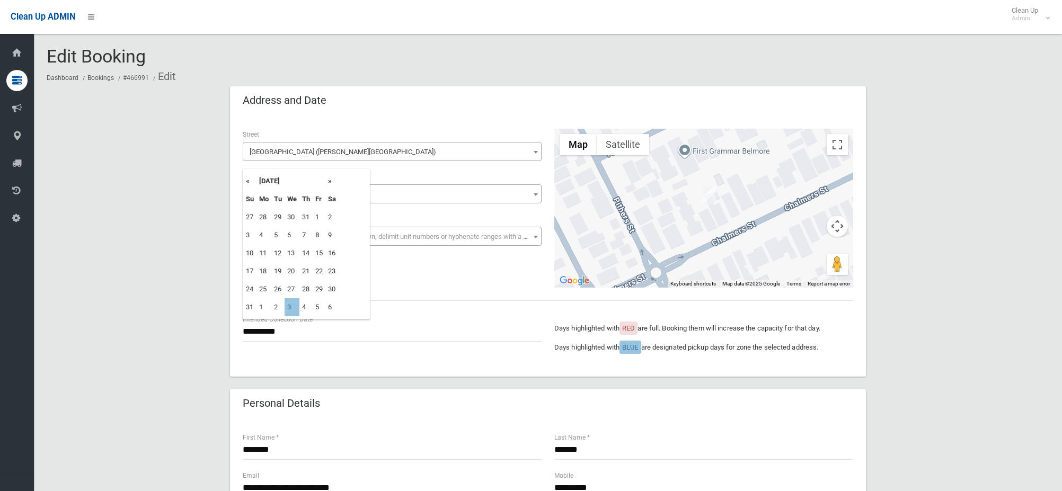
click at [330, 181] on th "»" at bounding box center [331, 181] width 13 height 18
click at [331, 182] on th "»" at bounding box center [331, 181] width 13 height 18
click at [292, 291] on td "29" at bounding box center [292, 289] width 15 height 18
type input "**********"
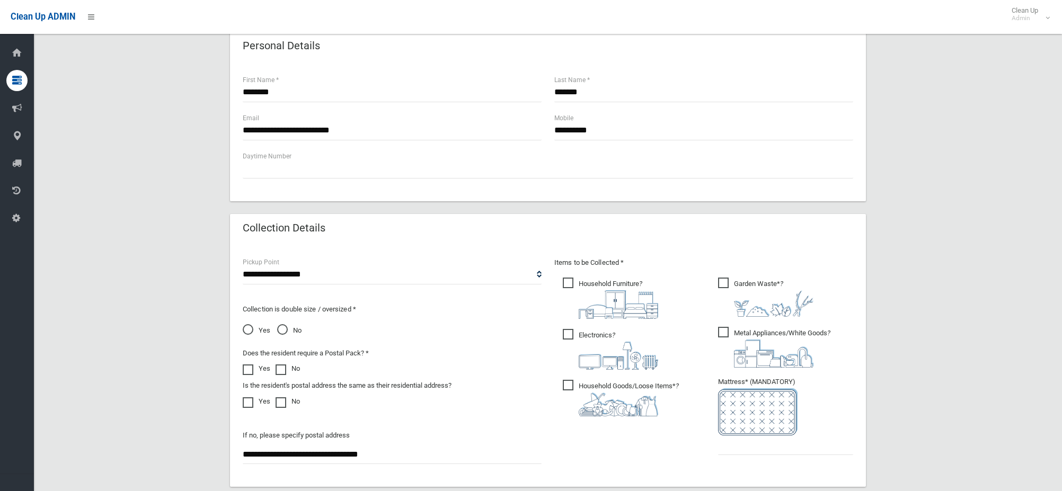
scroll to position [438, 0]
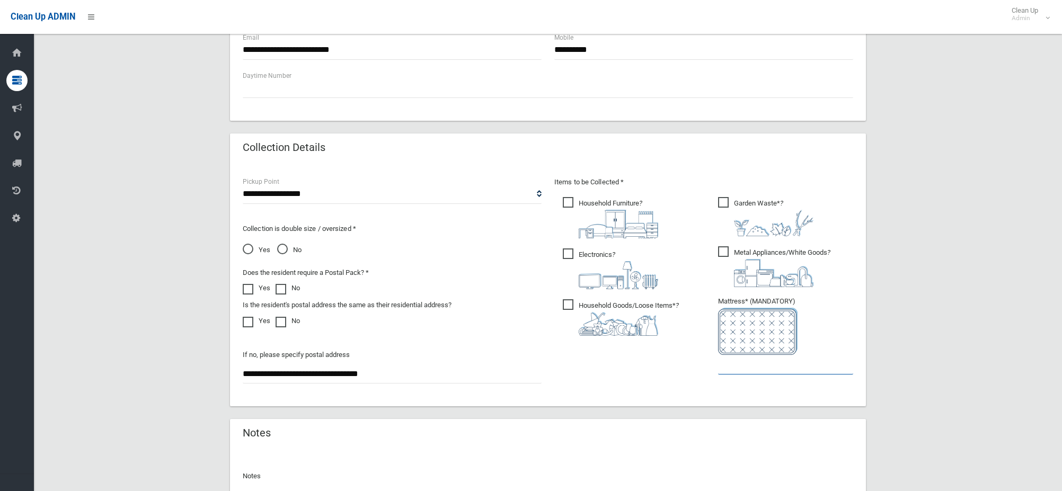
click at [740, 366] on input "text" at bounding box center [785, 365] width 135 height 20
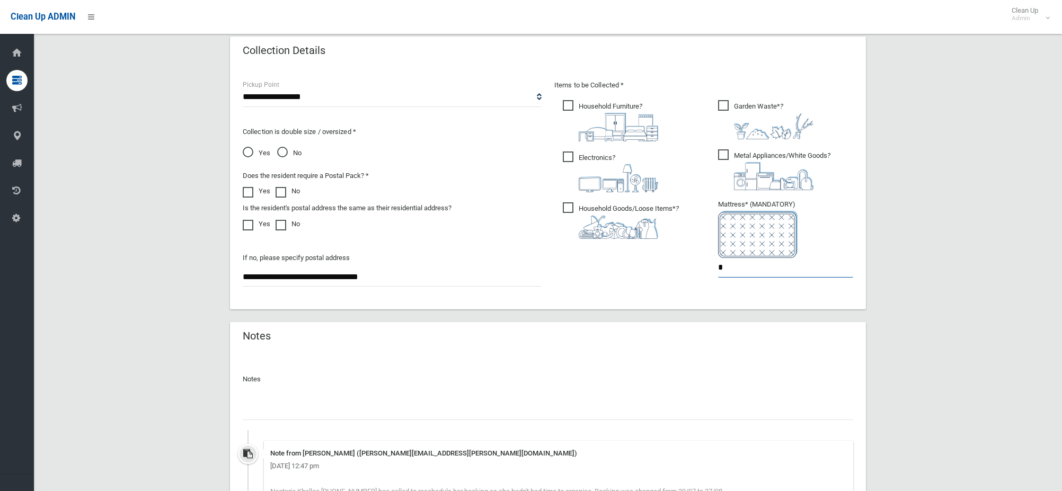
scroll to position [650, 0]
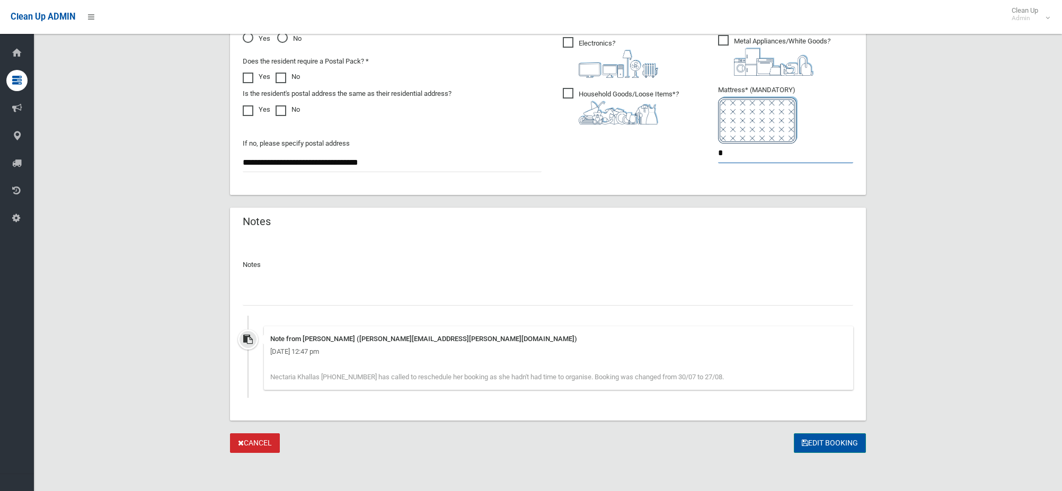
type input "*"
click at [828, 435] on button "Edit Booking" at bounding box center [830, 443] width 72 height 20
